Goal: Find specific page/section: Find specific page/section

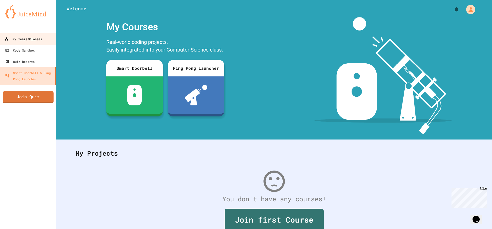
click at [12, 37] on div "My Teams/Classes" at bounding box center [23, 39] width 38 height 6
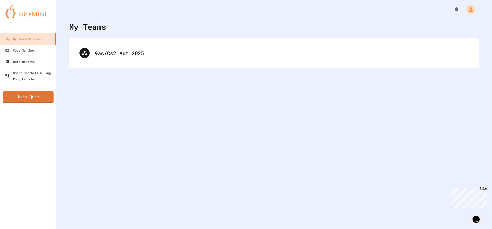
click at [0, 33] on link "My Teams/Classes" at bounding box center [28, 38] width 56 height 11
